Goal: Submit feedback/report problem

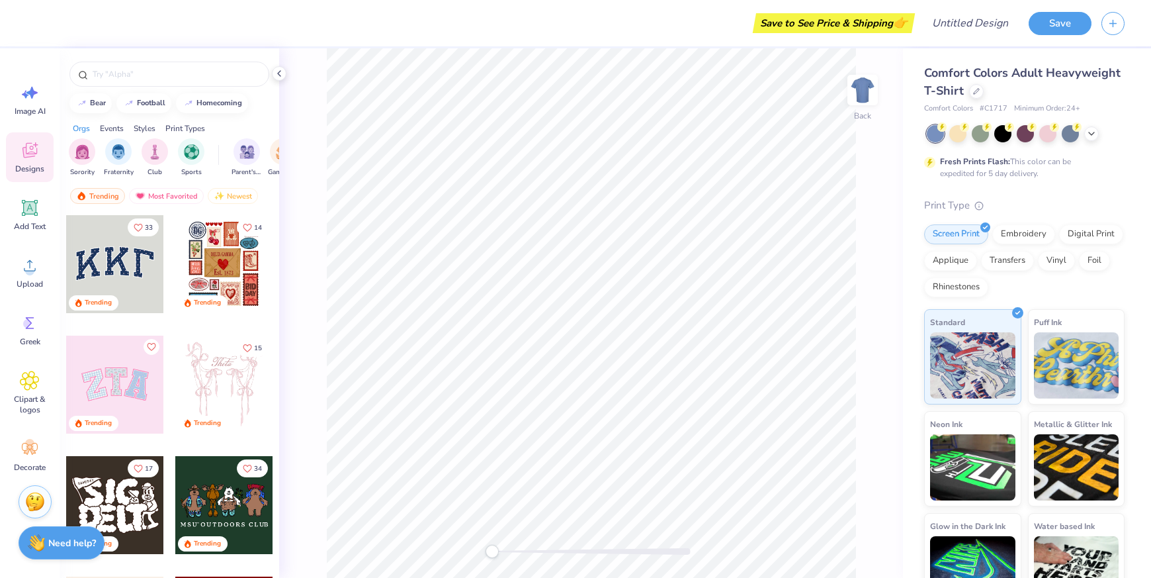
click at [175, 271] on div at bounding box center [126, 264] width 98 height 98
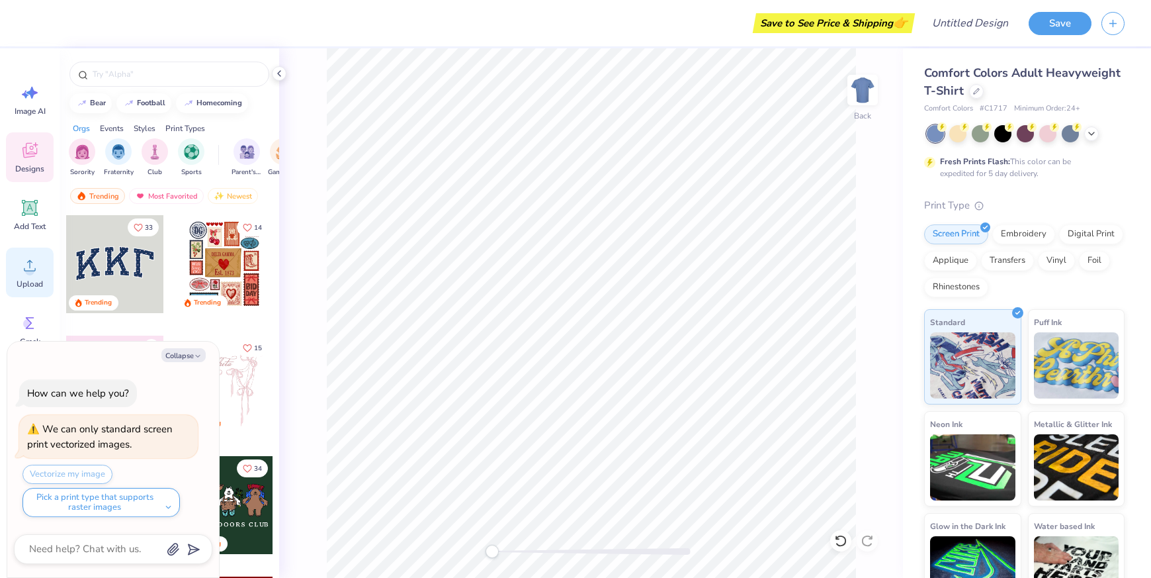
scroll to position [2, 0]
click at [34, 259] on icon at bounding box center [30, 263] width 20 height 20
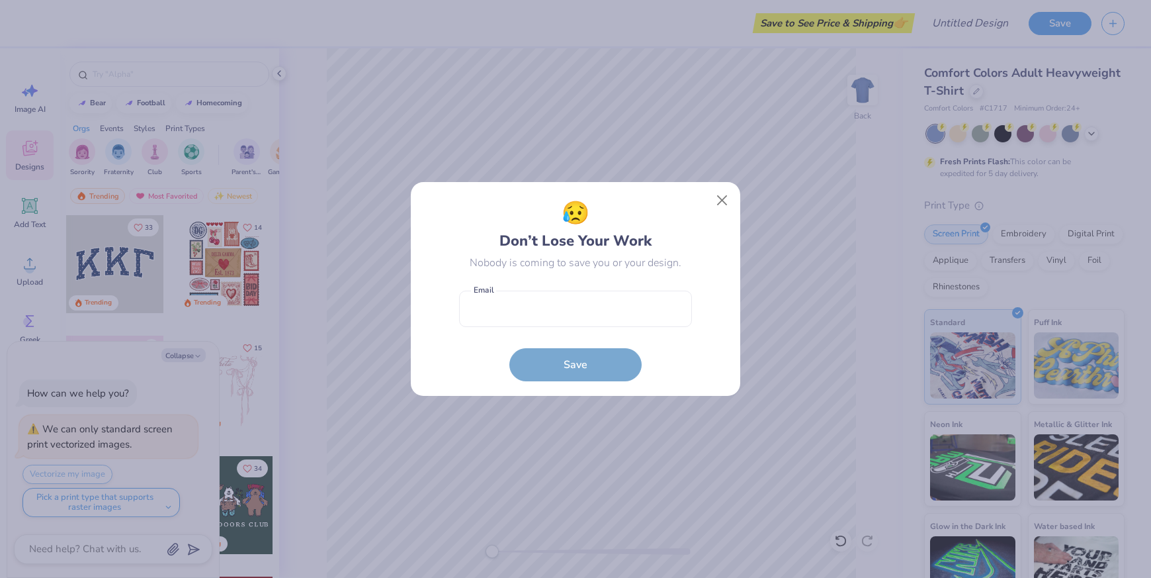
type textarea "x"
